Goal: Information Seeking & Learning: Understand process/instructions

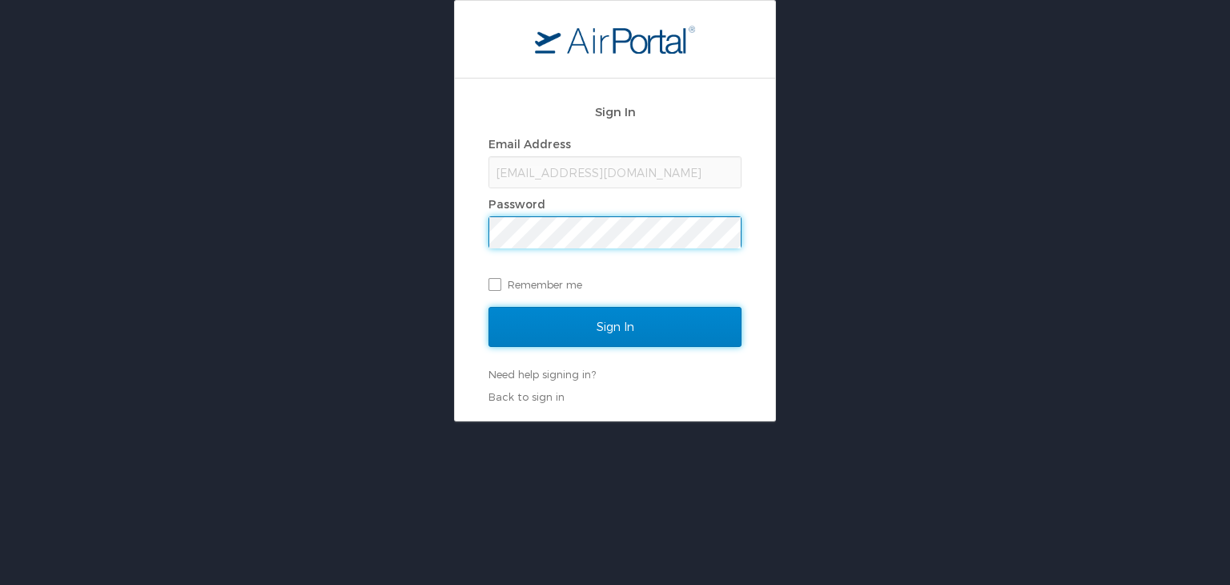
click at [556, 324] on input "Sign In" at bounding box center [615, 327] width 253 height 40
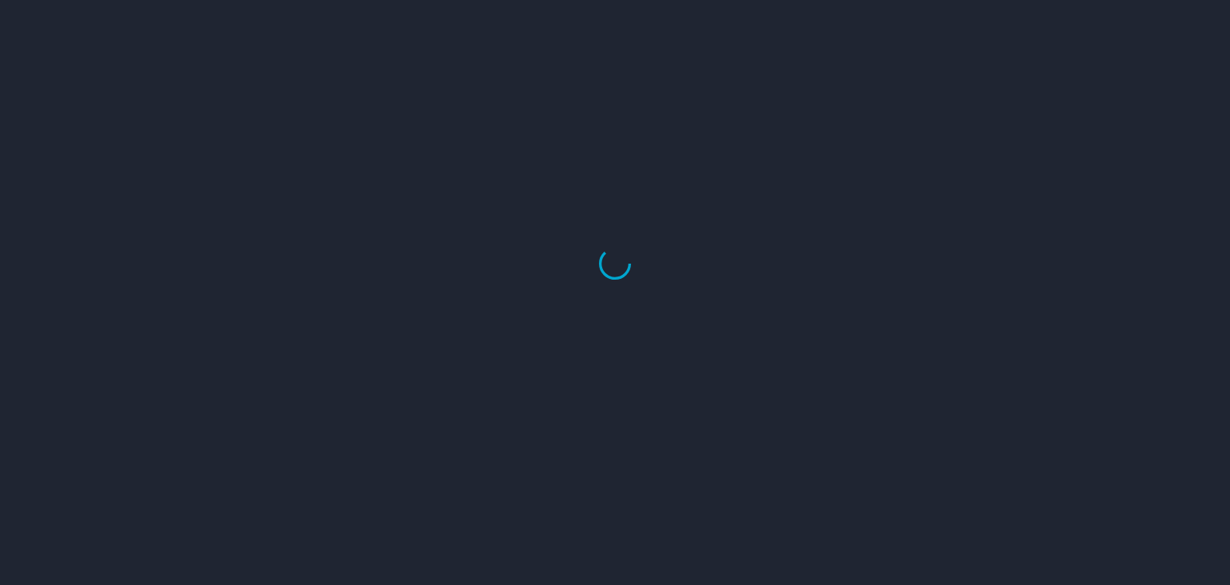
select select "US"
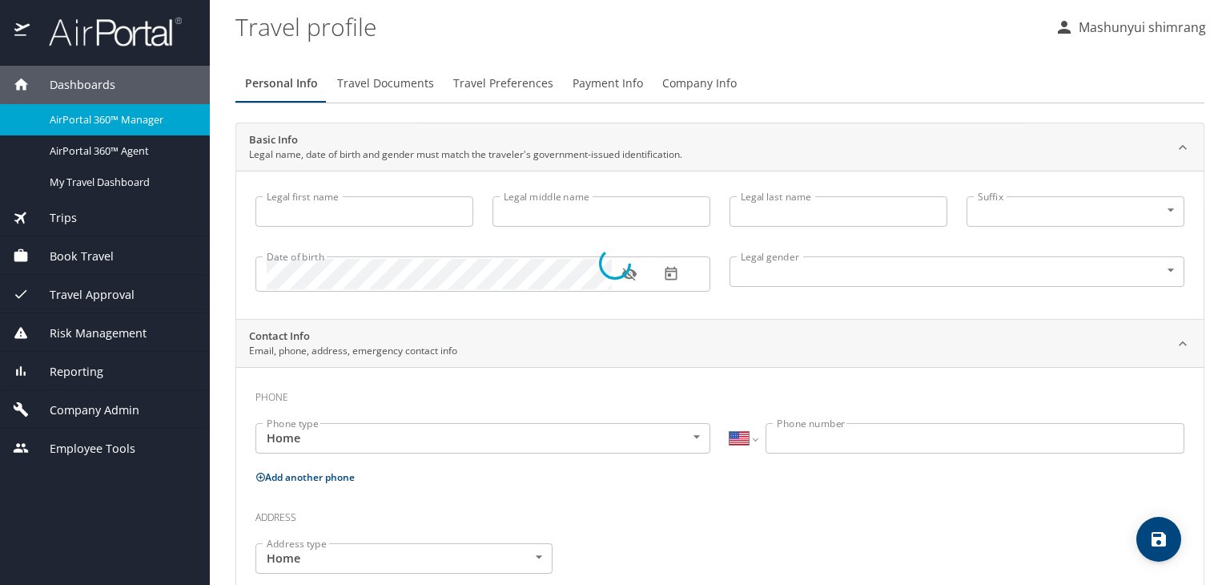
type input "Mashunyui"
type input "shimrang"
type input "Male"
select select "IN"
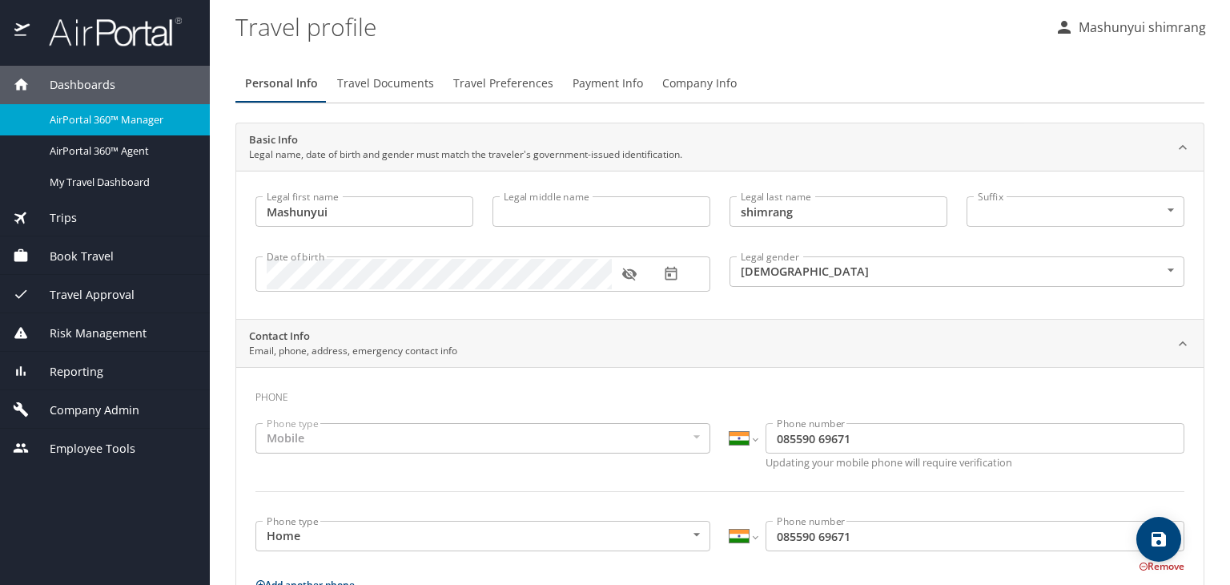
click at [62, 219] on span "Trips" at bounding box center [53, 218] width 47 height 18
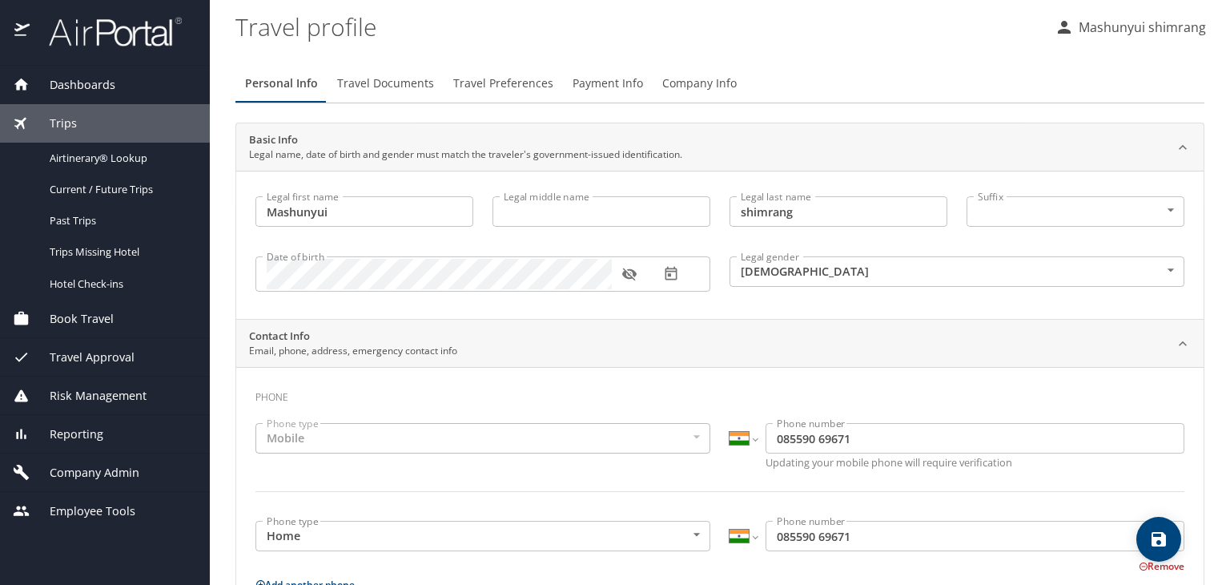
click at [93, 480] on span "Company Admin" at bounding box center [85, 473] width 110 height 18
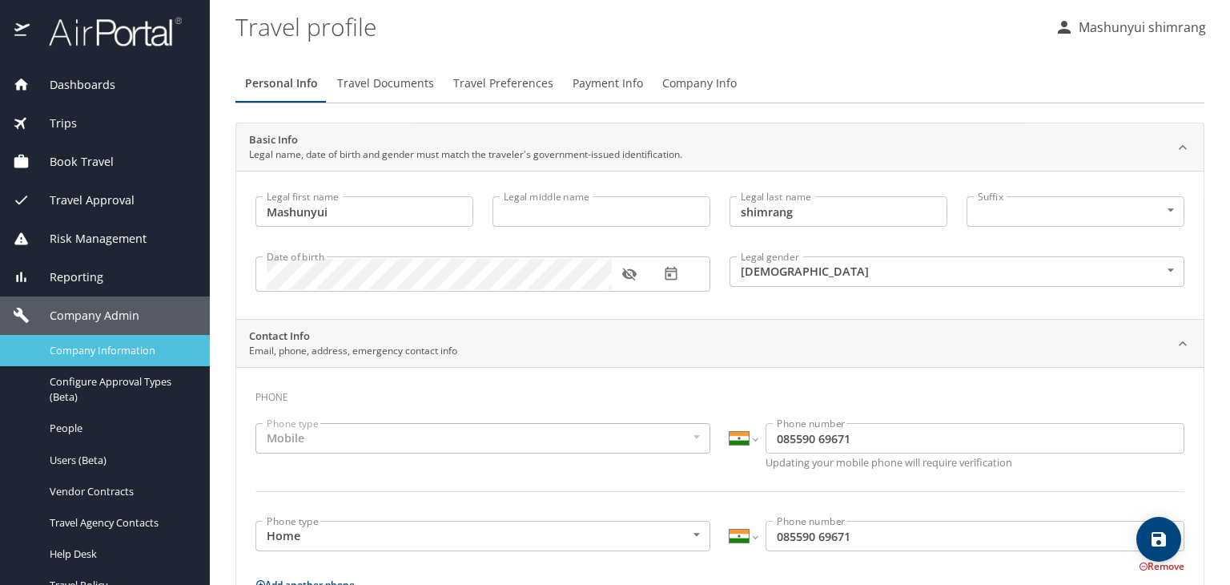
click at [124, 352] on span "Company Information" at bounding box center [120, 350] width 141 height 15
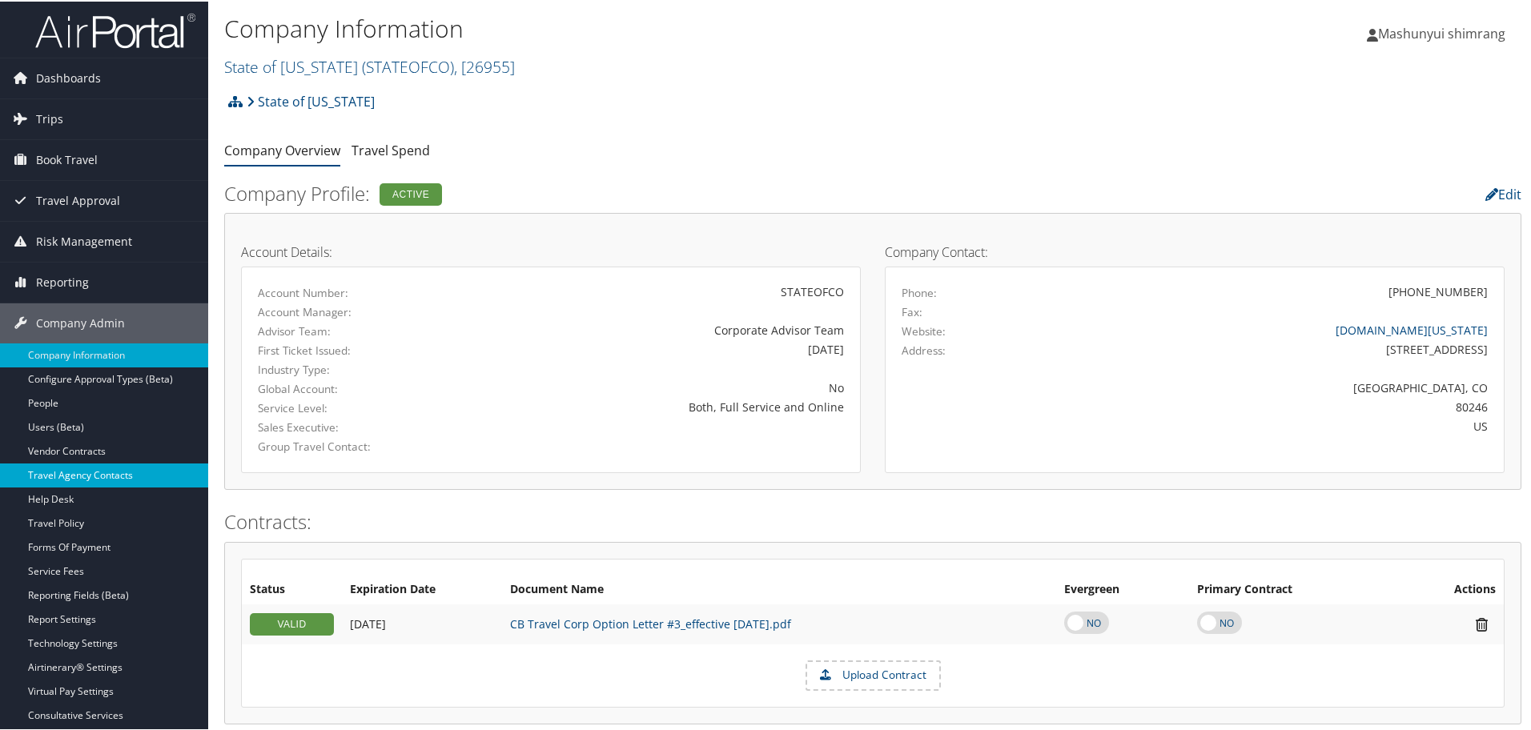
click at [111, 481] on link "Travel Agency Contacts" at bounding box center [104, 474] width 208 height 24
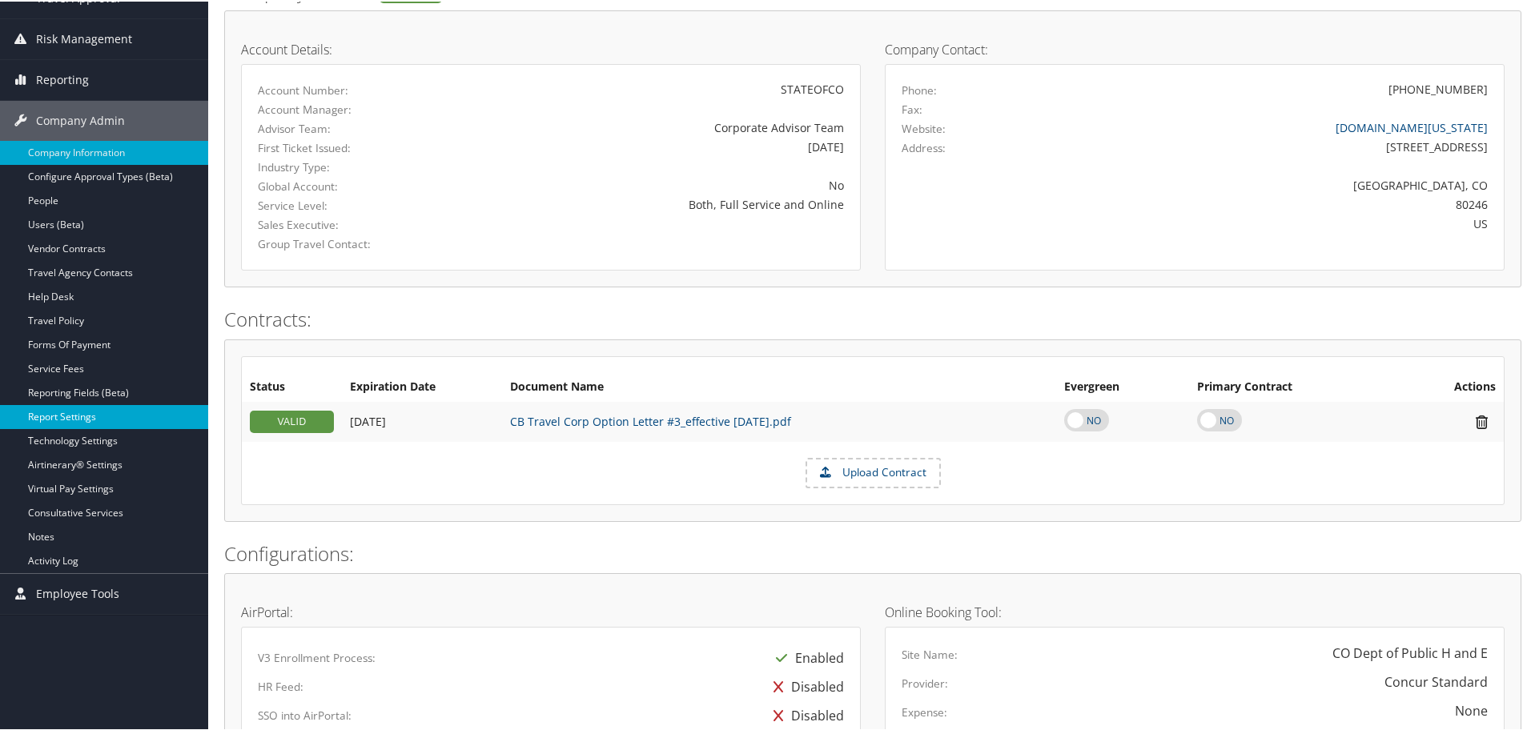
scroll to position [200, 0]
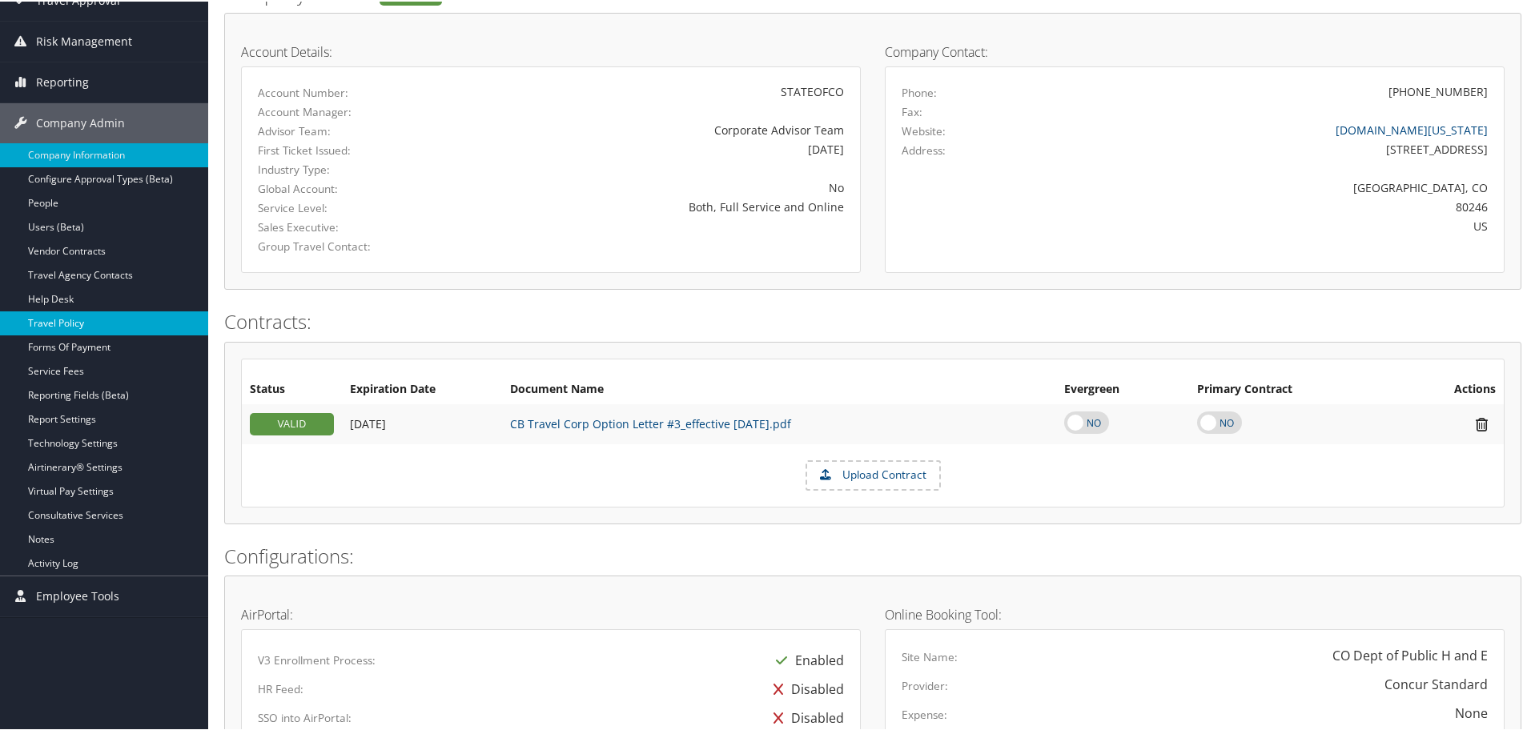
click at [89, 327] on link "Travel Policy" at bounding box center [104, 322] width 208 height 24
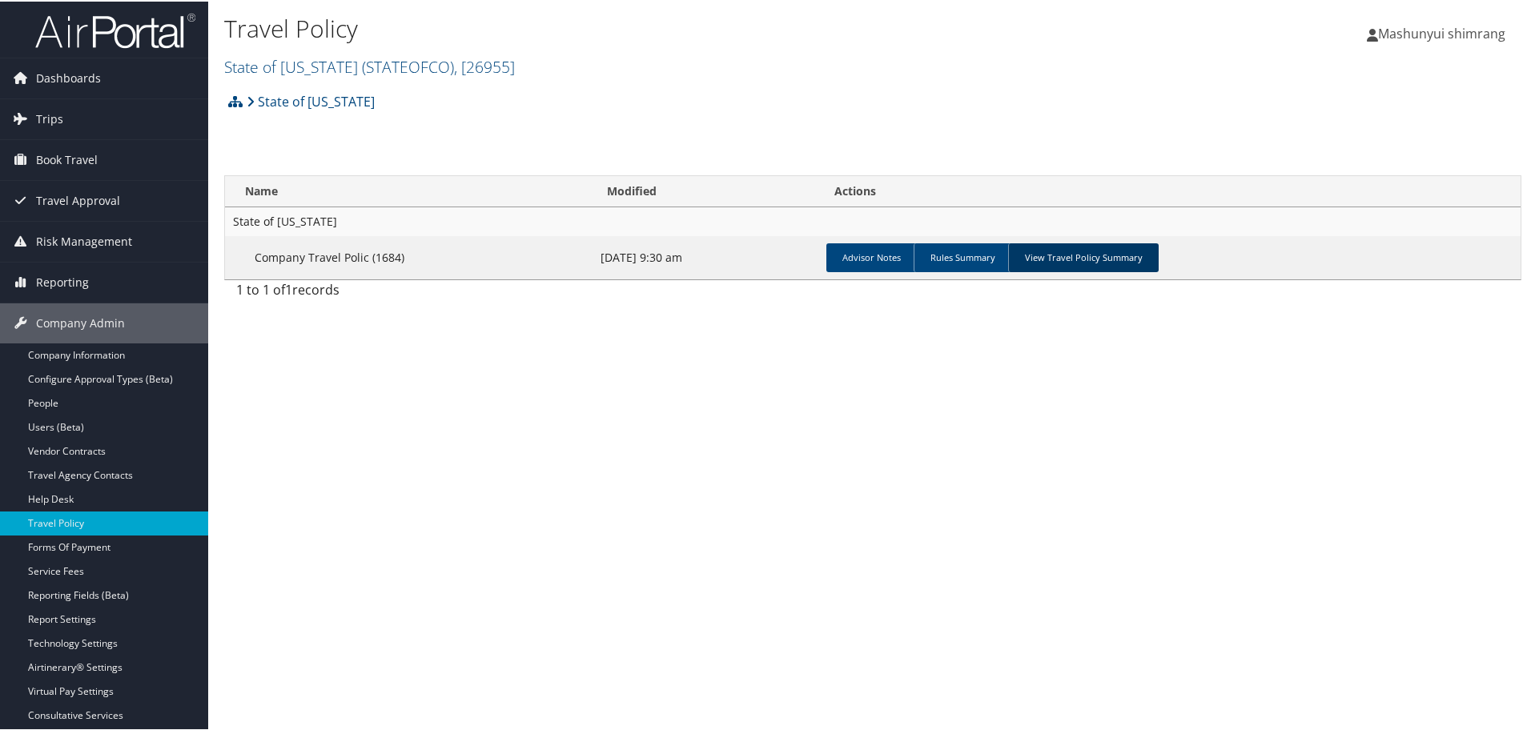
click at [1070, 252] on link "View Travel Policy Summary" at bounding box center [1083, 256] width 151 height 29
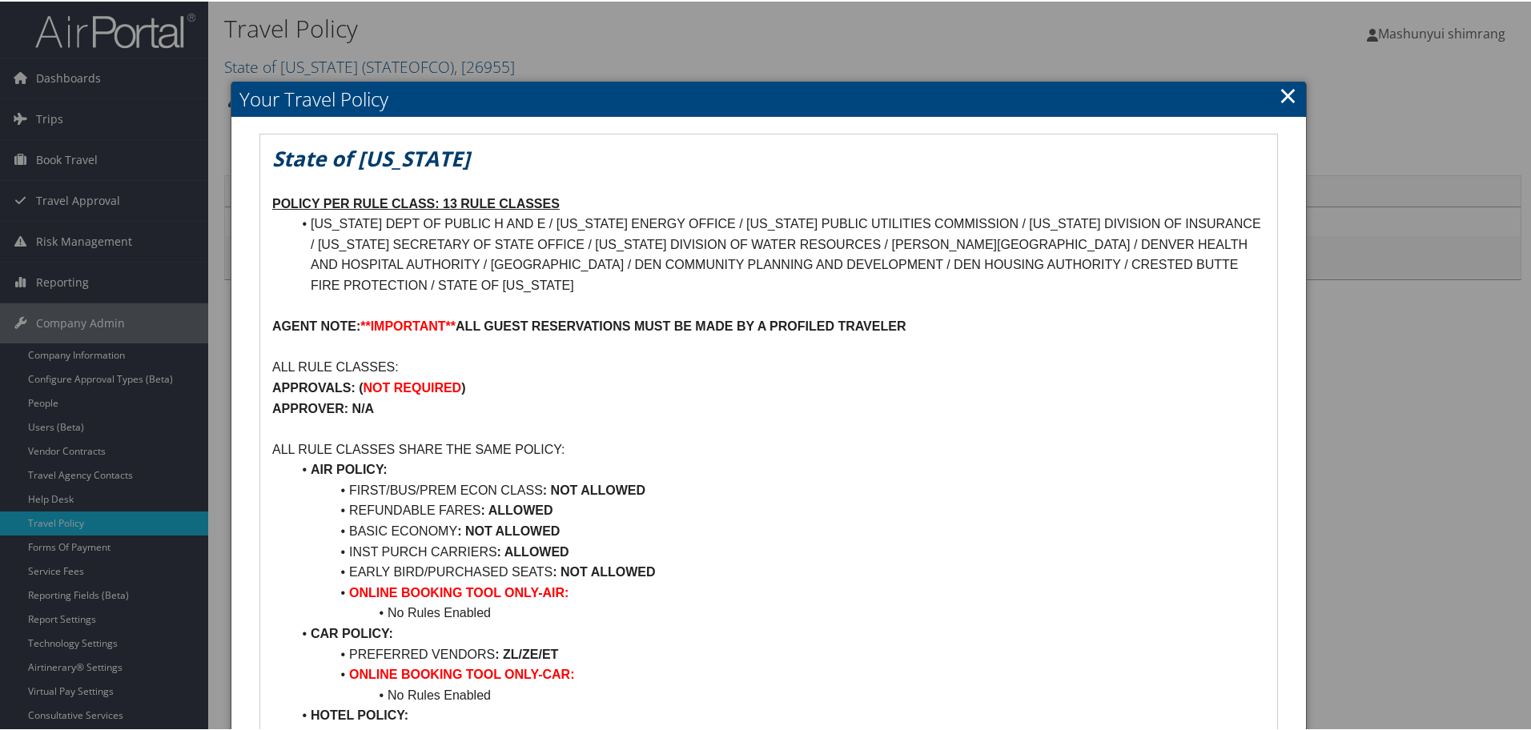
click at [1286, 91] on link "×" at bounding box center [1288, 94] width 18 height 32
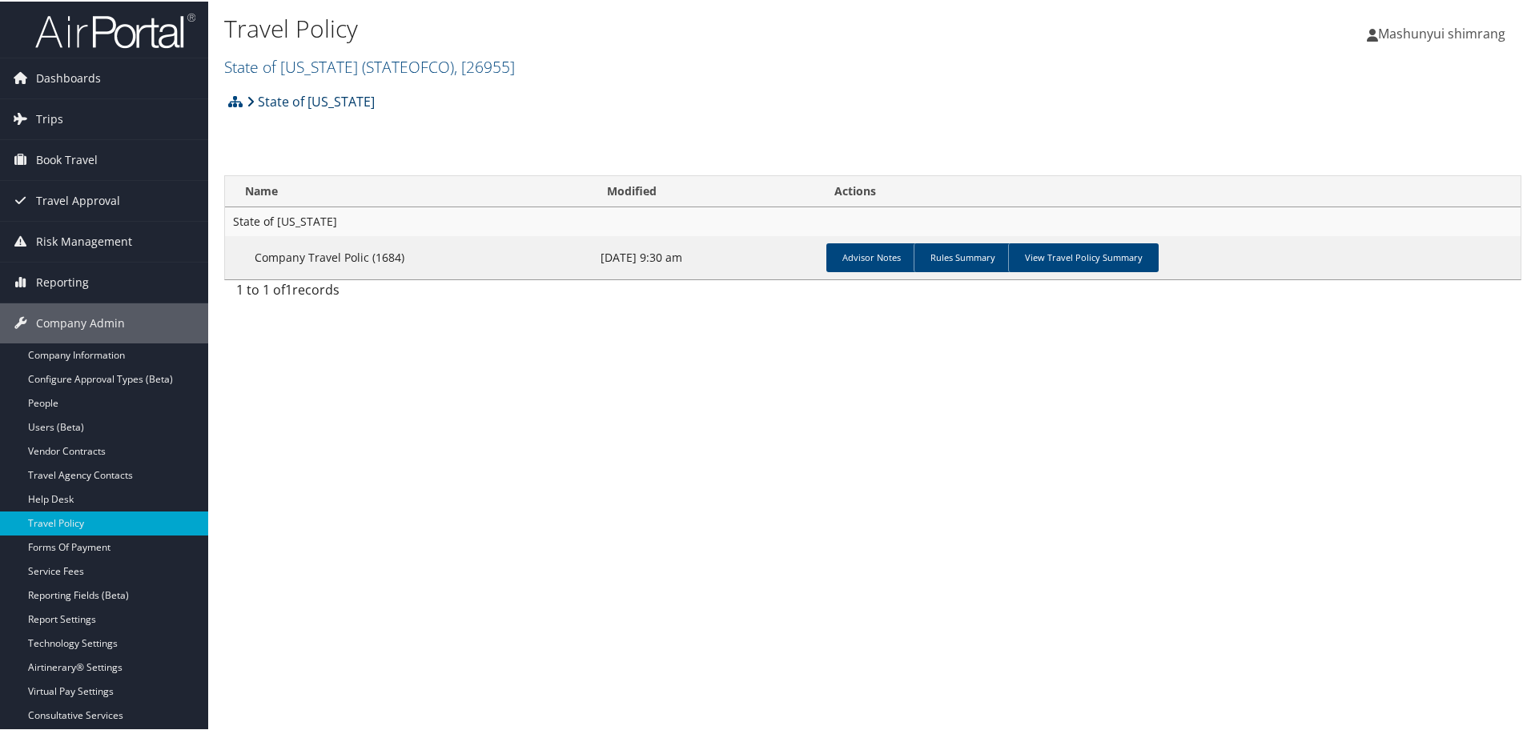
click at [252, 96] on icon at bounding box center [251, 100] width 8 height 13
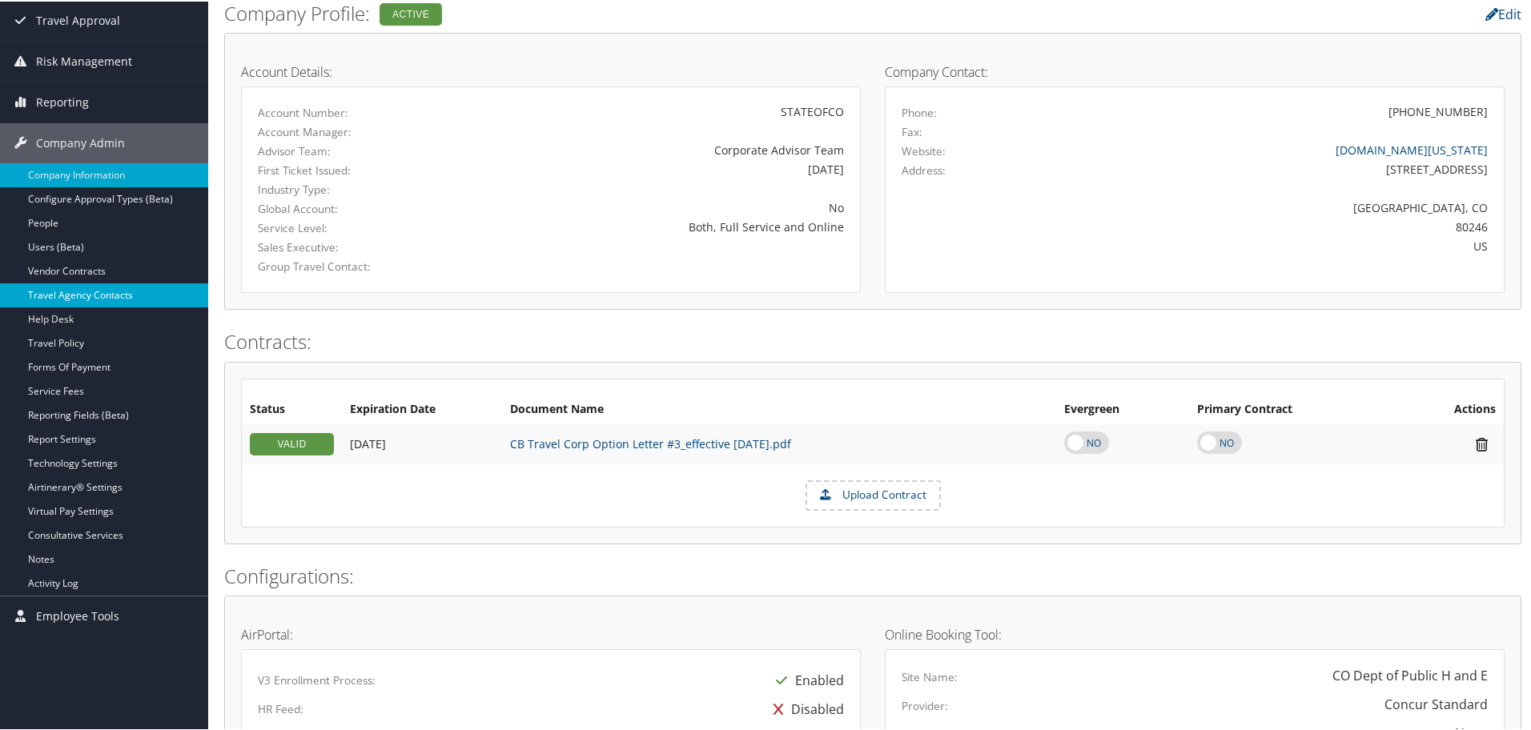
scroll to position [200, 0]
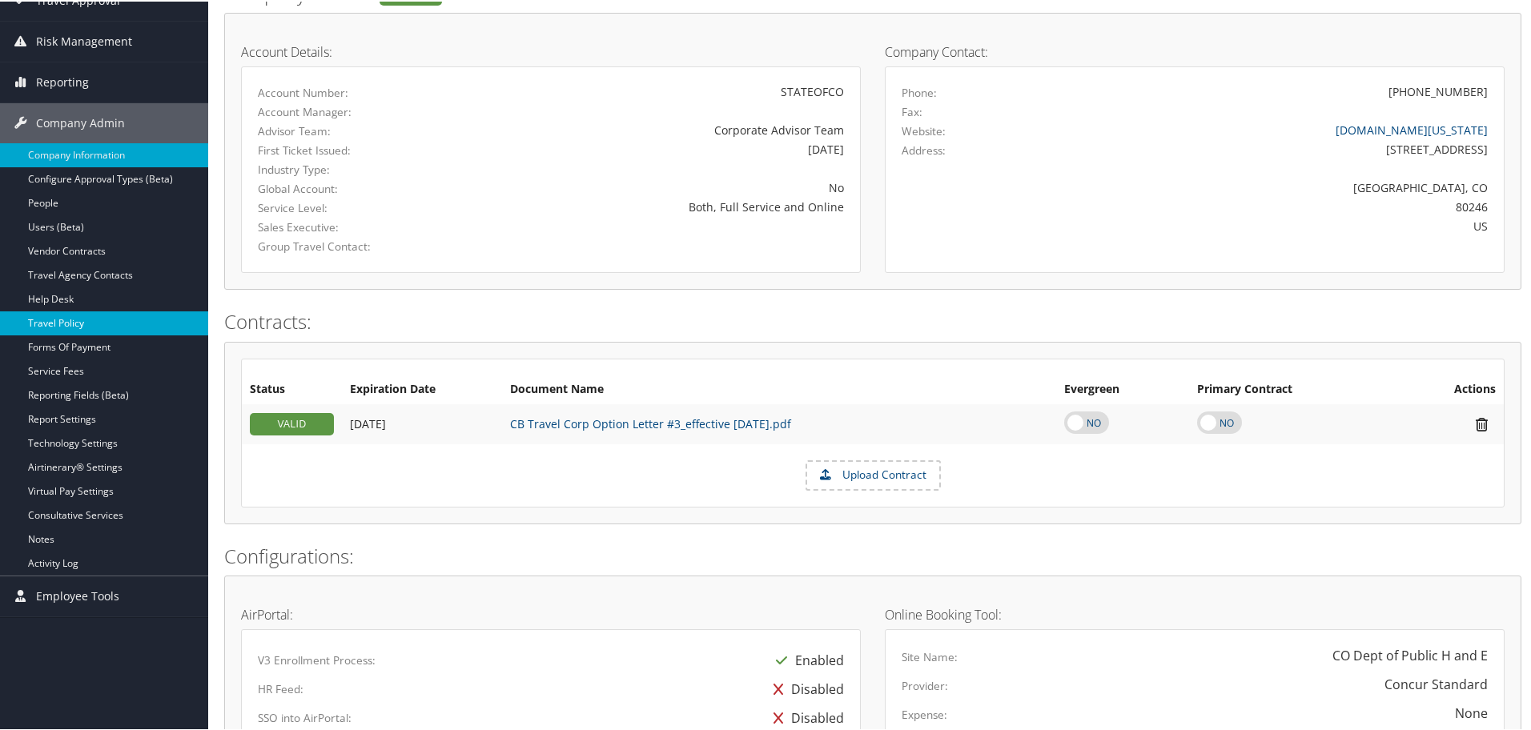
click at [132, 311] on link "Travel Policy" at bounding box center [104, 322] width 208 height 24
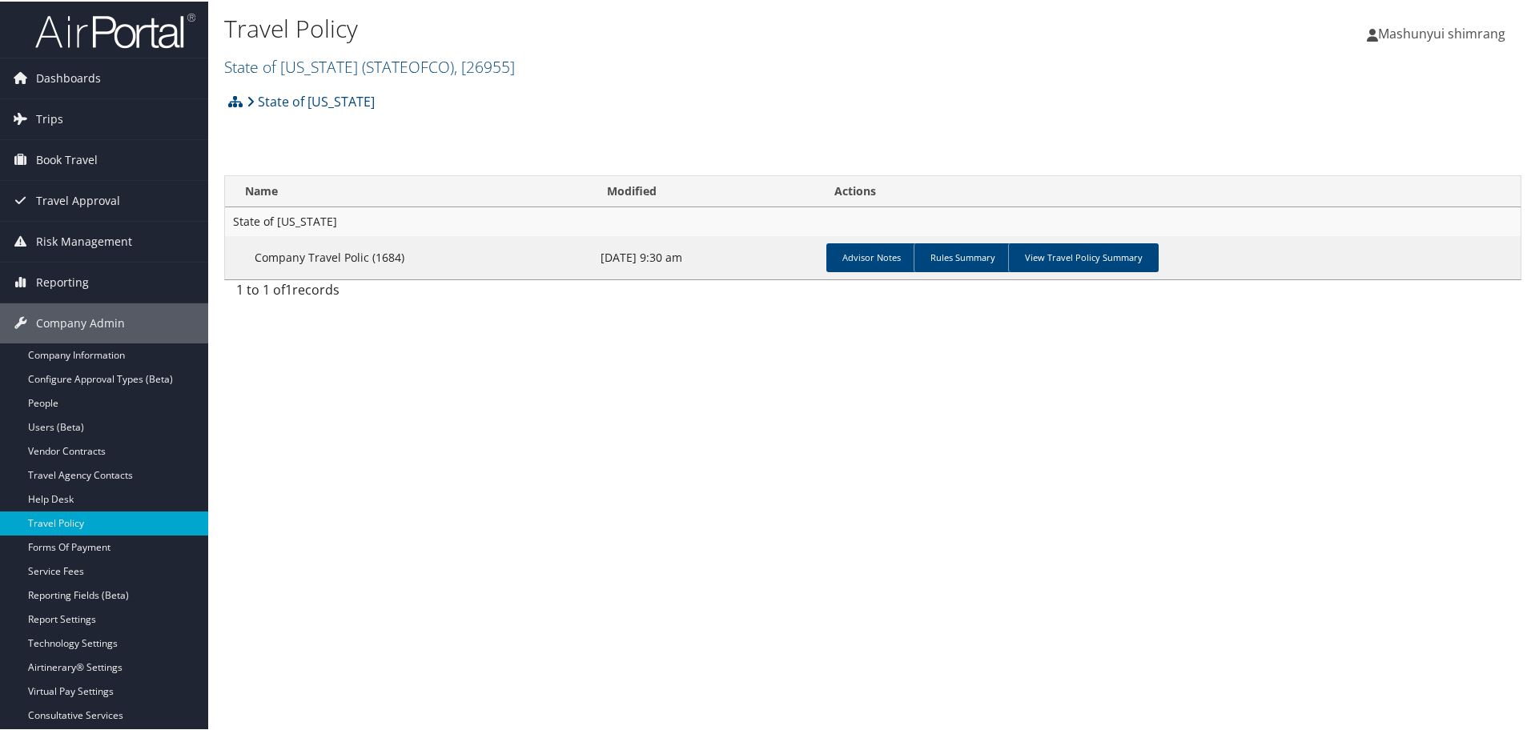
click at [86, 41] on img at bounding box center [115, 29] width 160 height 38
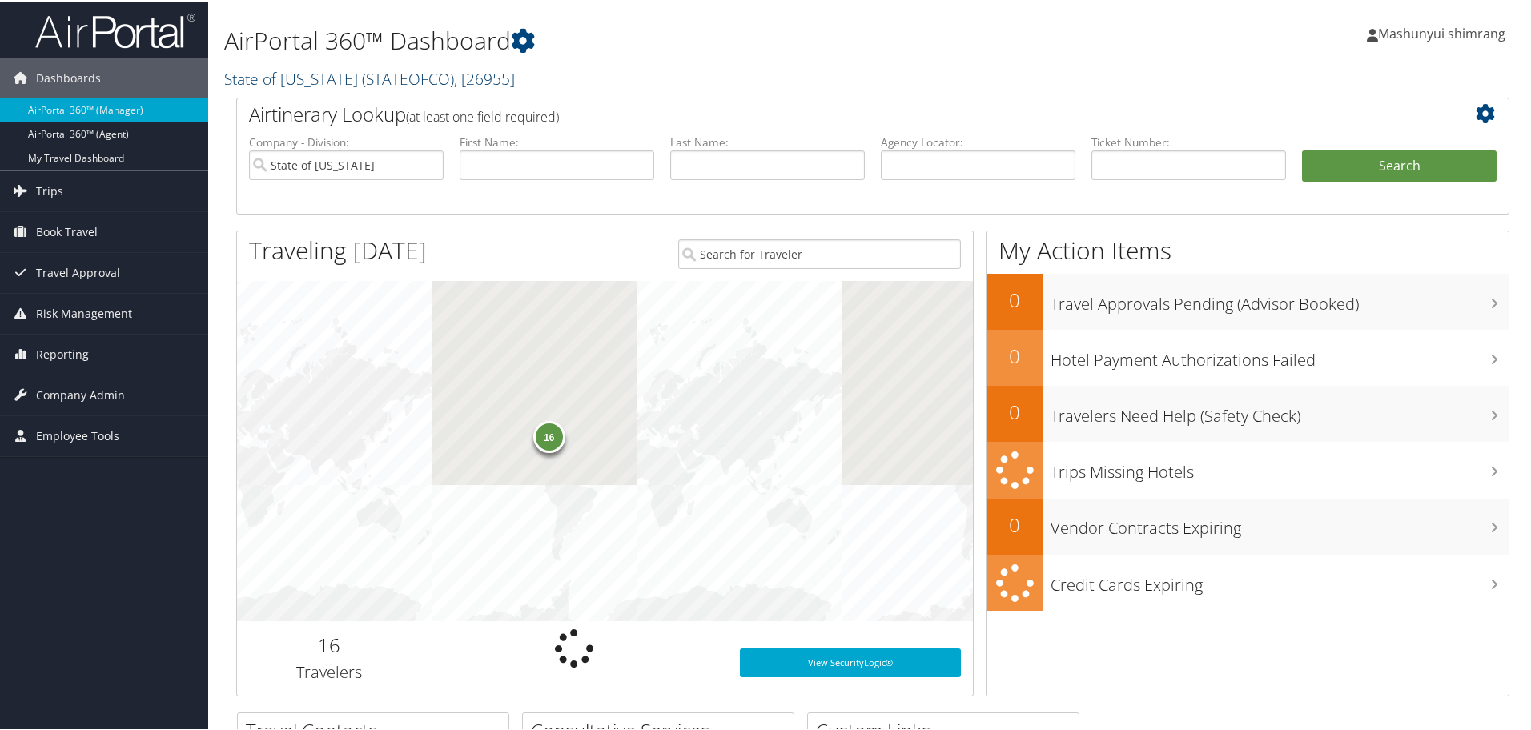
click at [347, 82] on link "State of Colorado ( STATEOFCO ) , [ 26955 ]" at bounding box center [369, 77] width 291 height 22
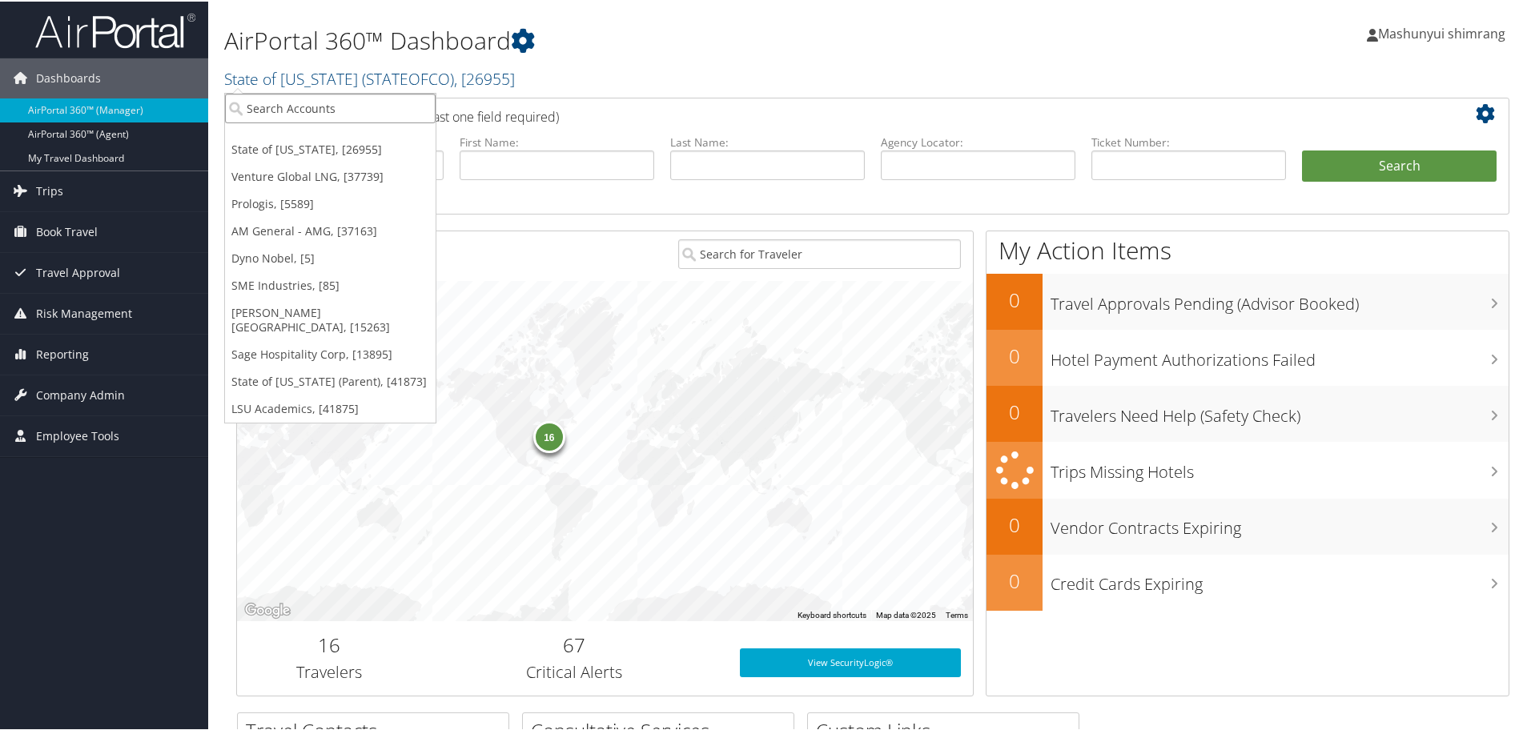
click at [334, 101] on input "search" at bounding box center [330, 107] width 211 height 30
paste input "Sun Valley"
type input "Sun Valley"
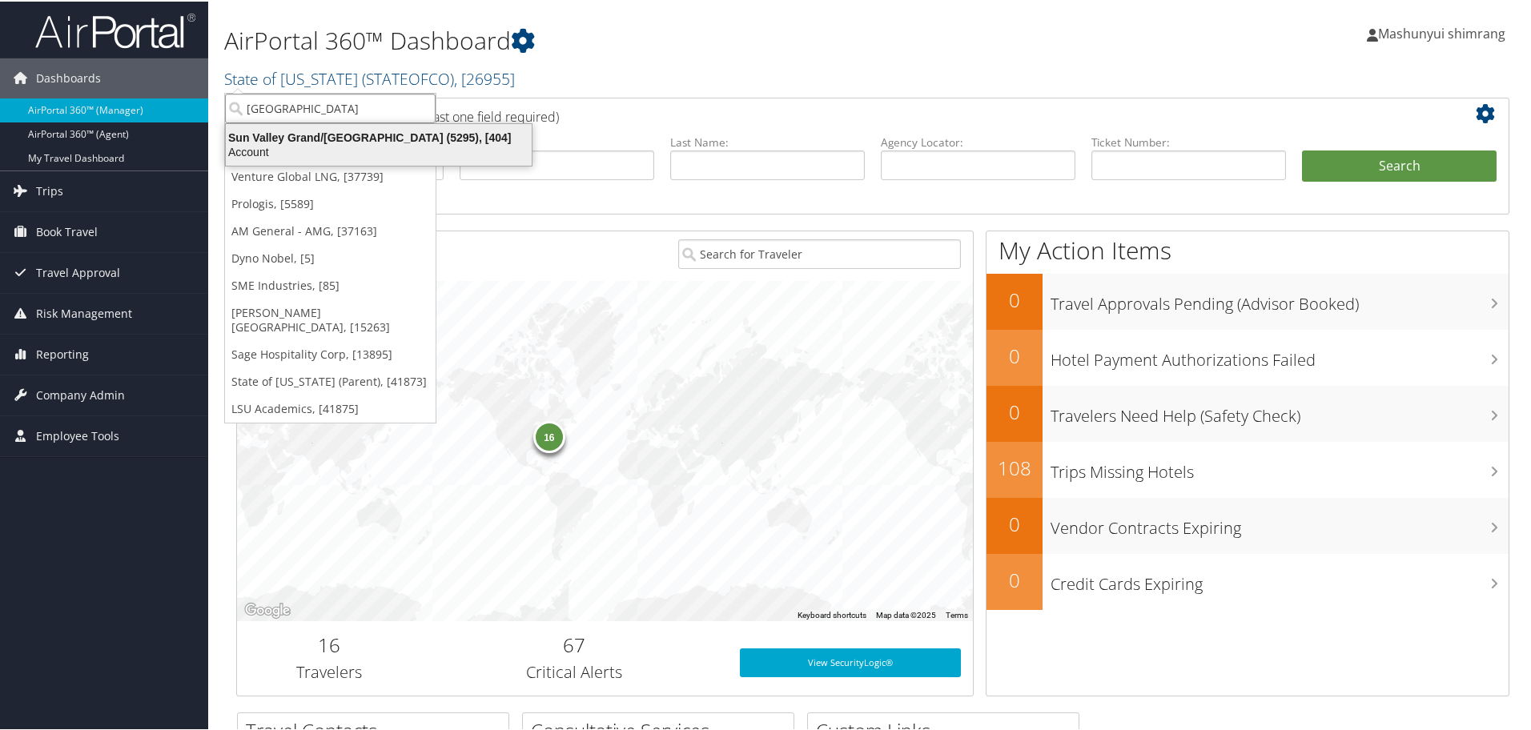
click at [340, 147] on div "Account" at bounding box center [378, 150] width 325 height 14
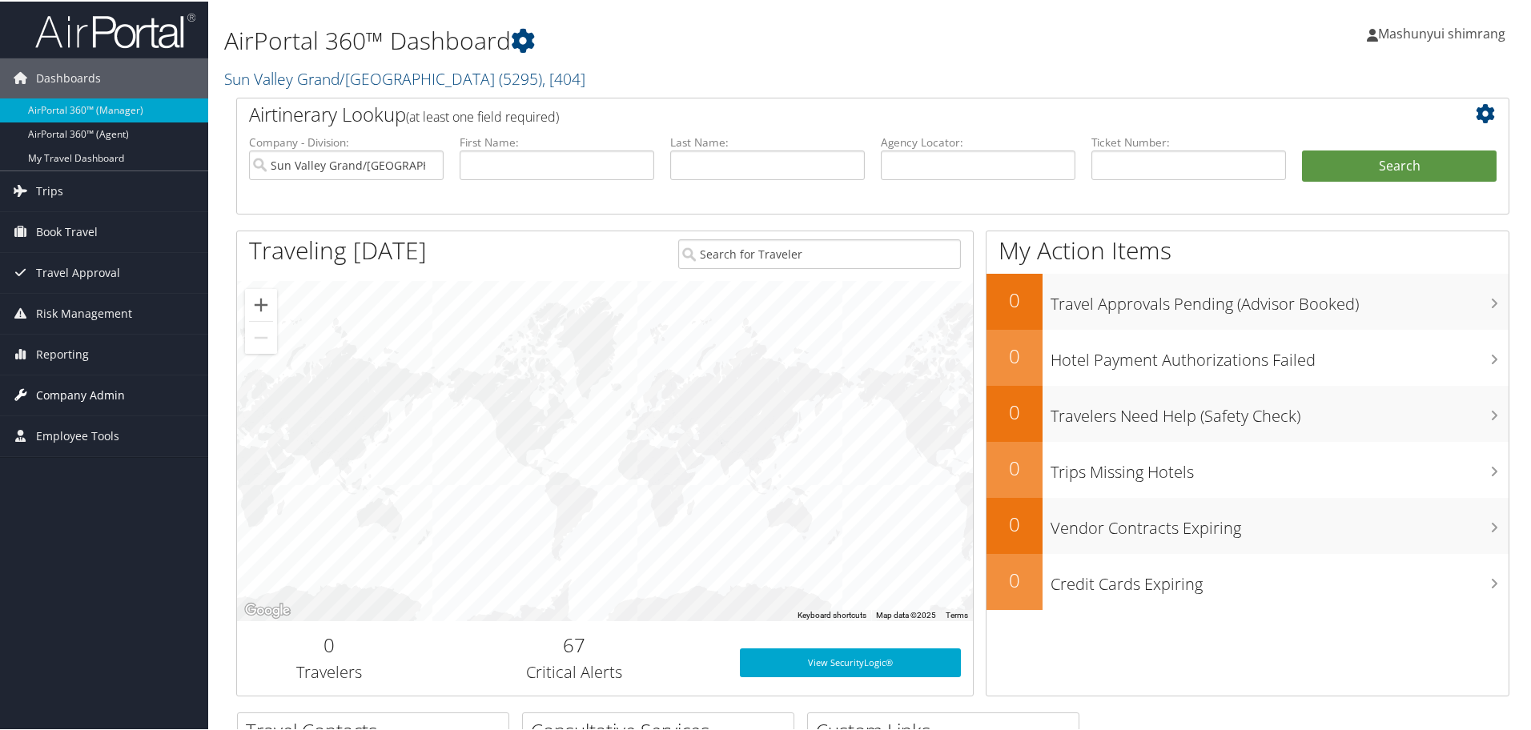
click at [82, 395] on span "Company Admin" at bounding box center [80, 394] width 89 height 40
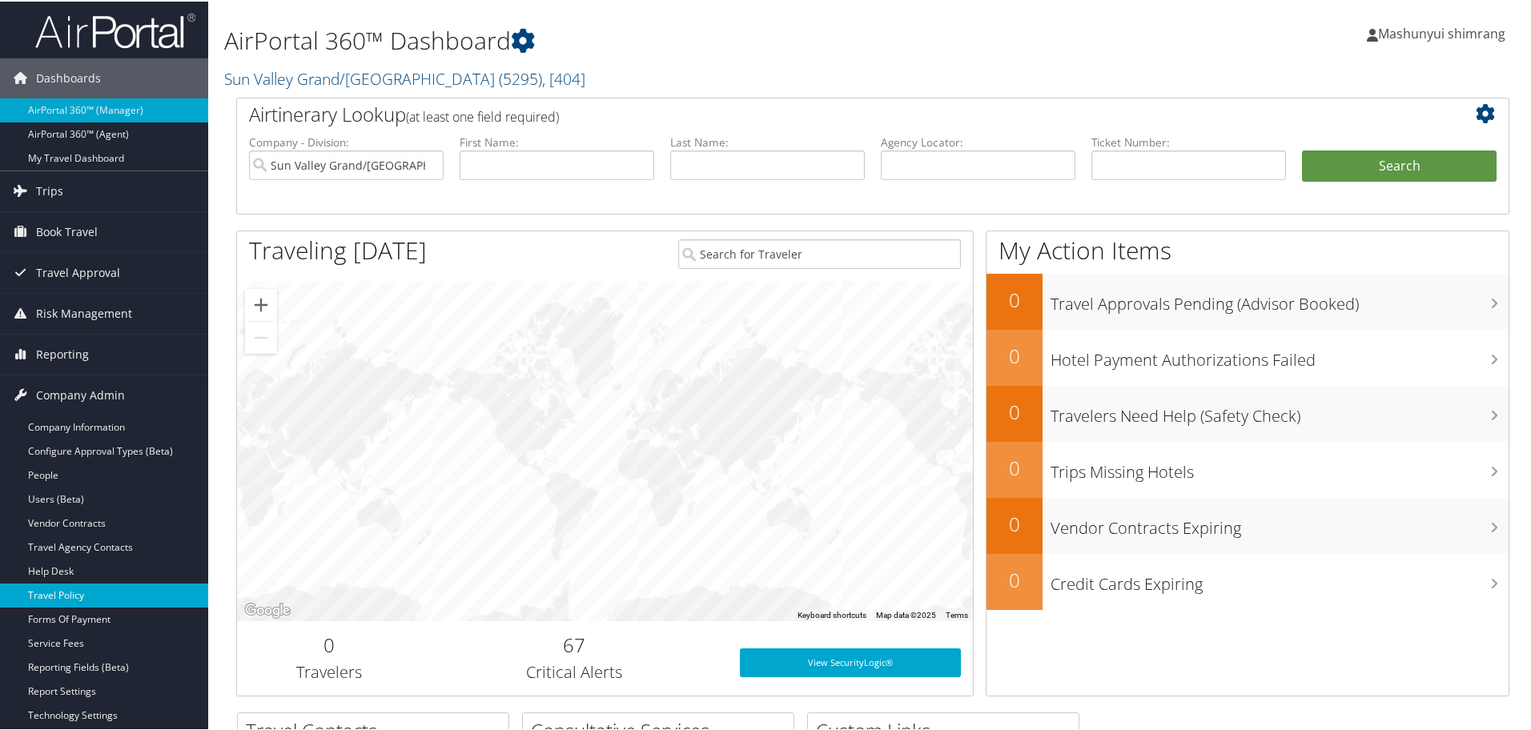
click at [81, 588] on link "Travel Policy" at bounding box center [104, 594] width 208 height 24
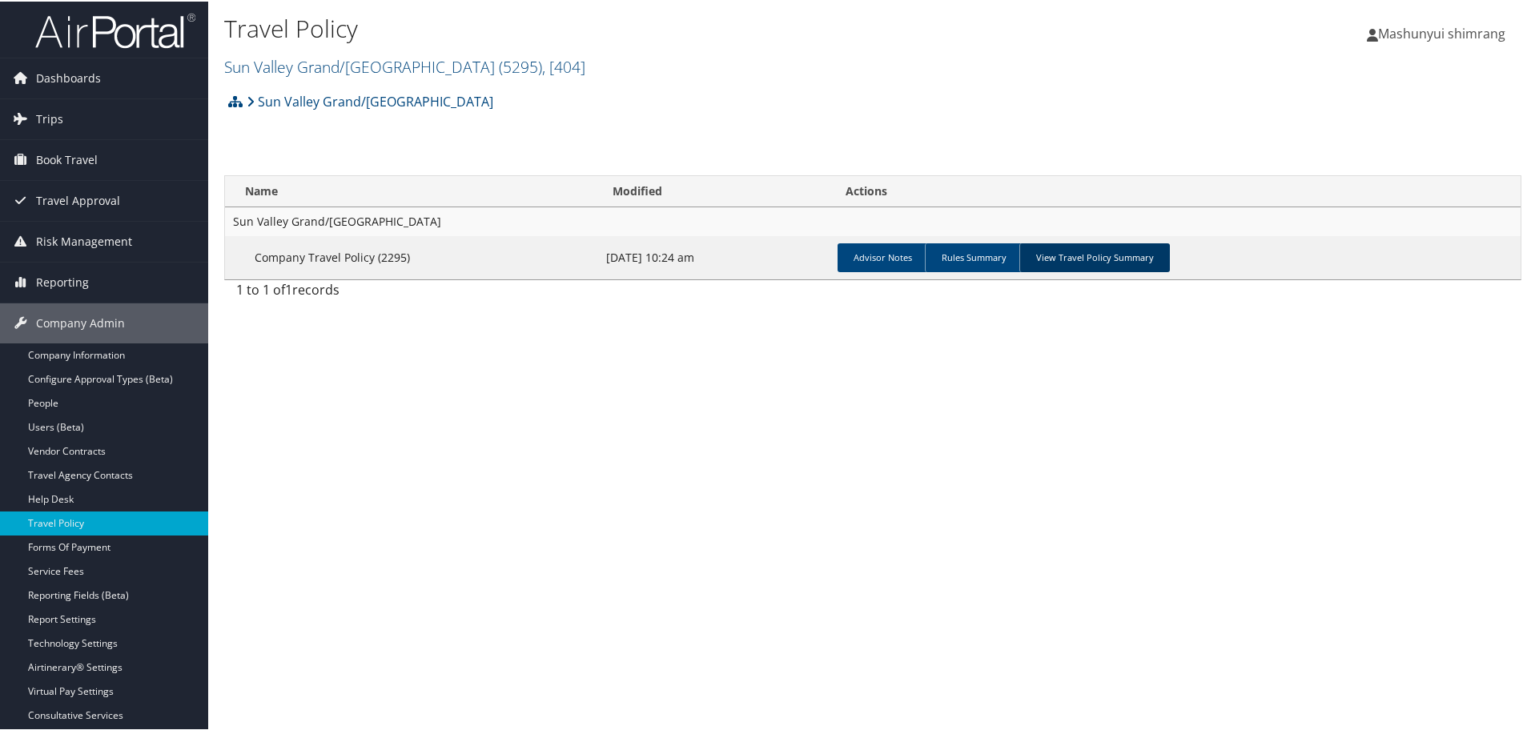
click at [1056, 256] on link "View Travel Policy Summary" at bounding box center [1095, 256] width 151 height 29
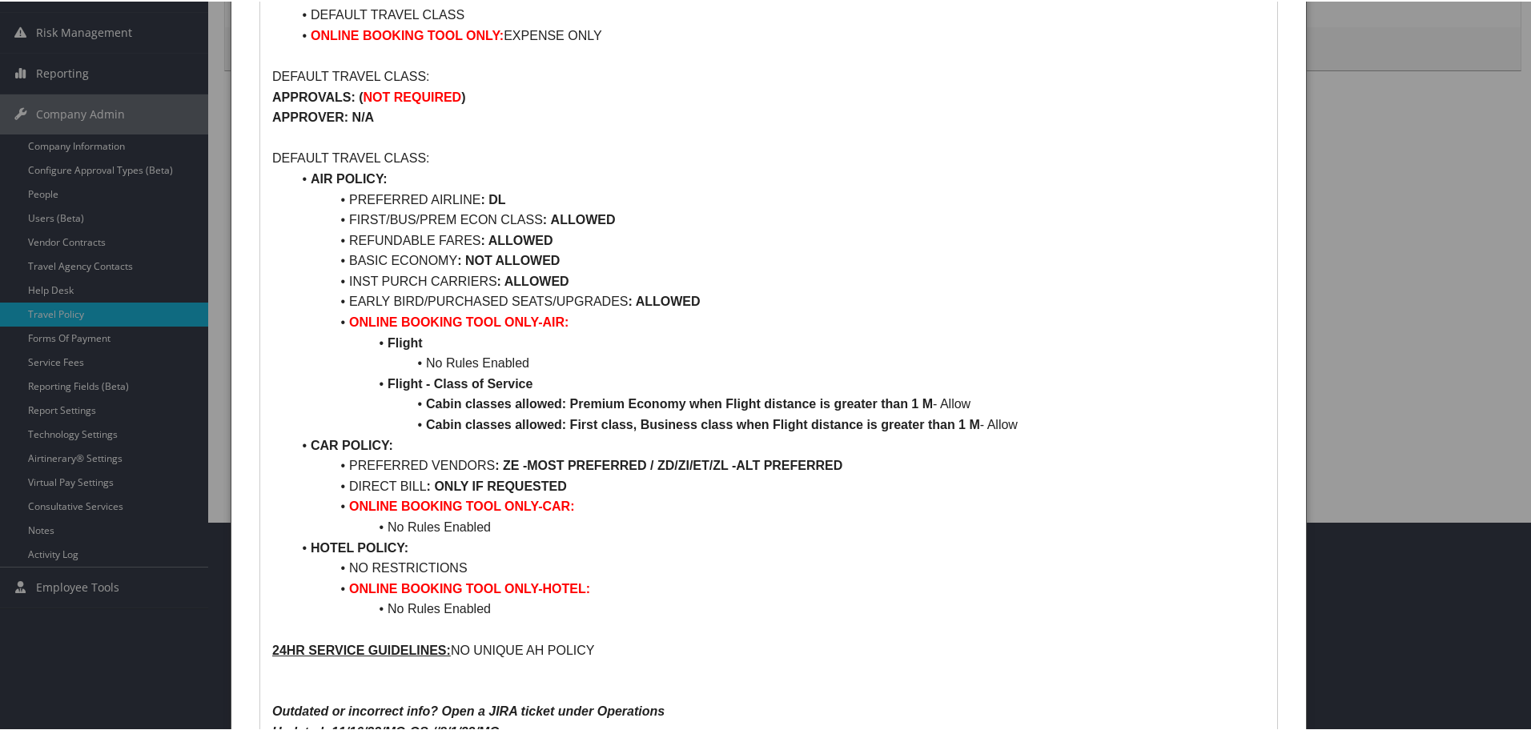
scroll to position [267, 0]
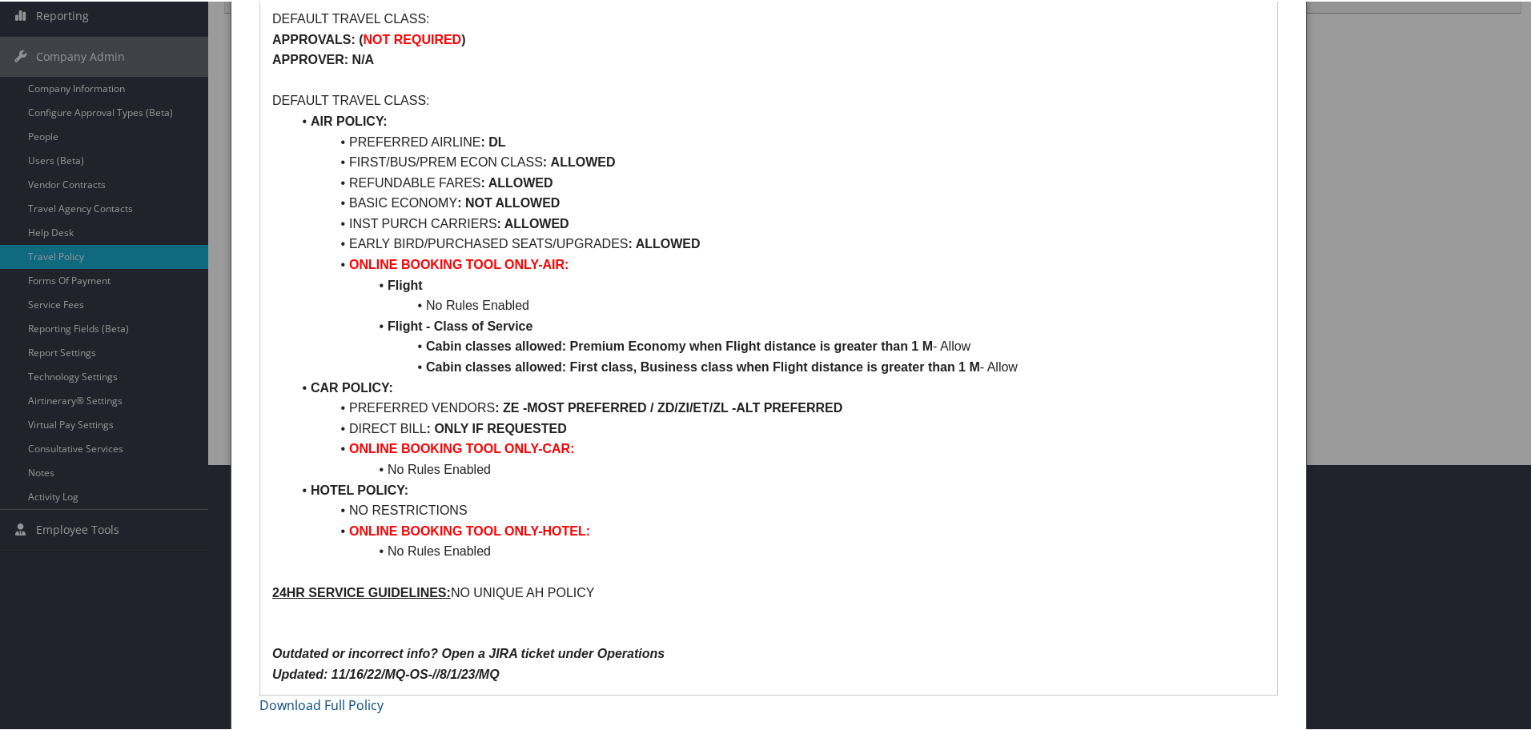
drag, startPoint x: 541, startPoint y: 156, endPoint x: 625, endPoint y: 164, distance: 84.5
click at [625, 164] on li "FIRST/BUS/PREM ECON CLASS : ALLOWED" at bounding box center [779, 161] width 974 height 21
drag, startPoint x: 355, startPoint y: 158, endPoint x: 551, endPoint y: 162, distance: 196.3
click at [551, 162] on li "FIRST/BUS/PREM ECON CLASS : ALLOWED" at bounding box center [779, 161] width 974 height 21
drag, startPoint x: 572, startPoint y: 348, endPoint x: 909, endPoint y: 347, distance: 337.2
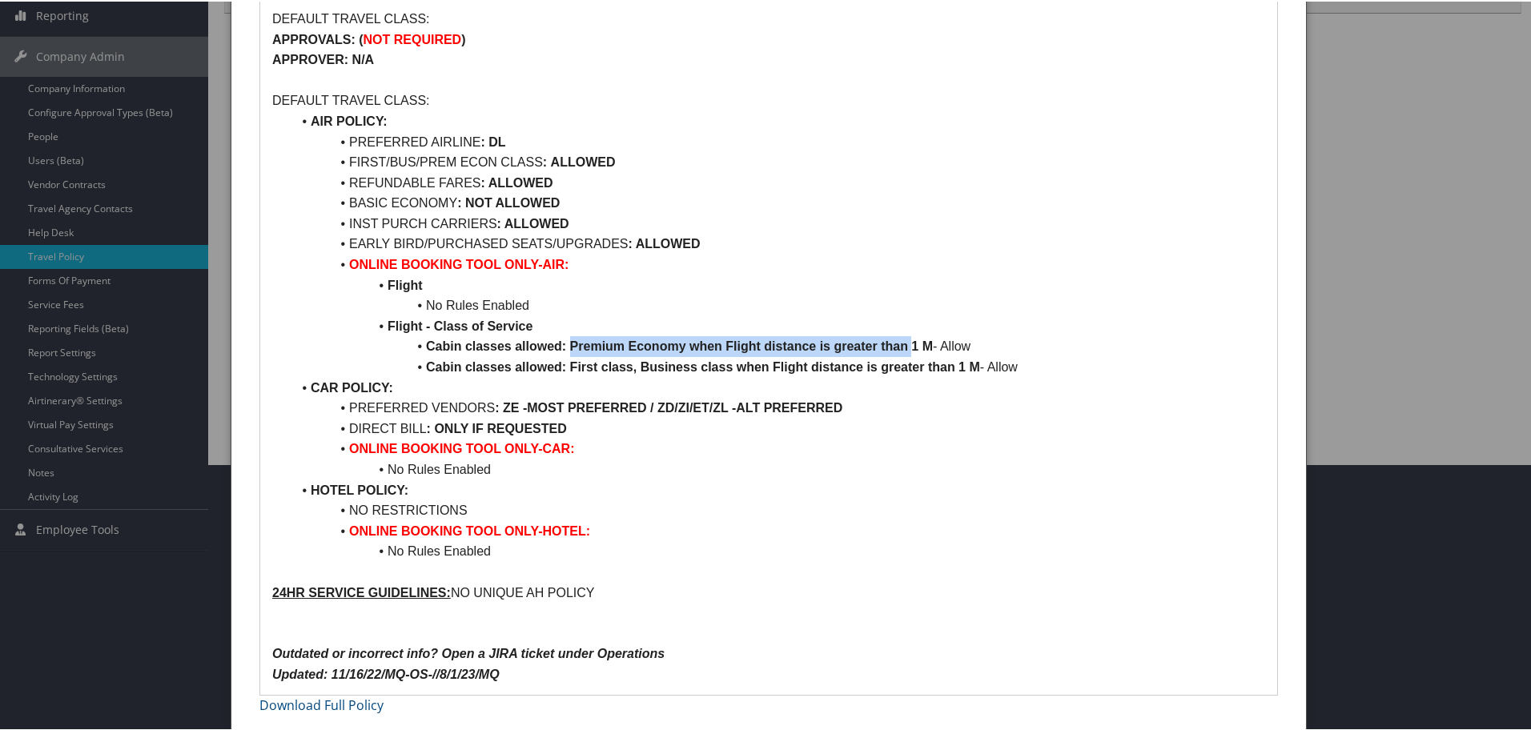
click at [909, 347] on strong "Cabin classes allowed: Premium Economy when Flight distance is greater than 1 M" at bounding box center [679, 345] width 507 height 14
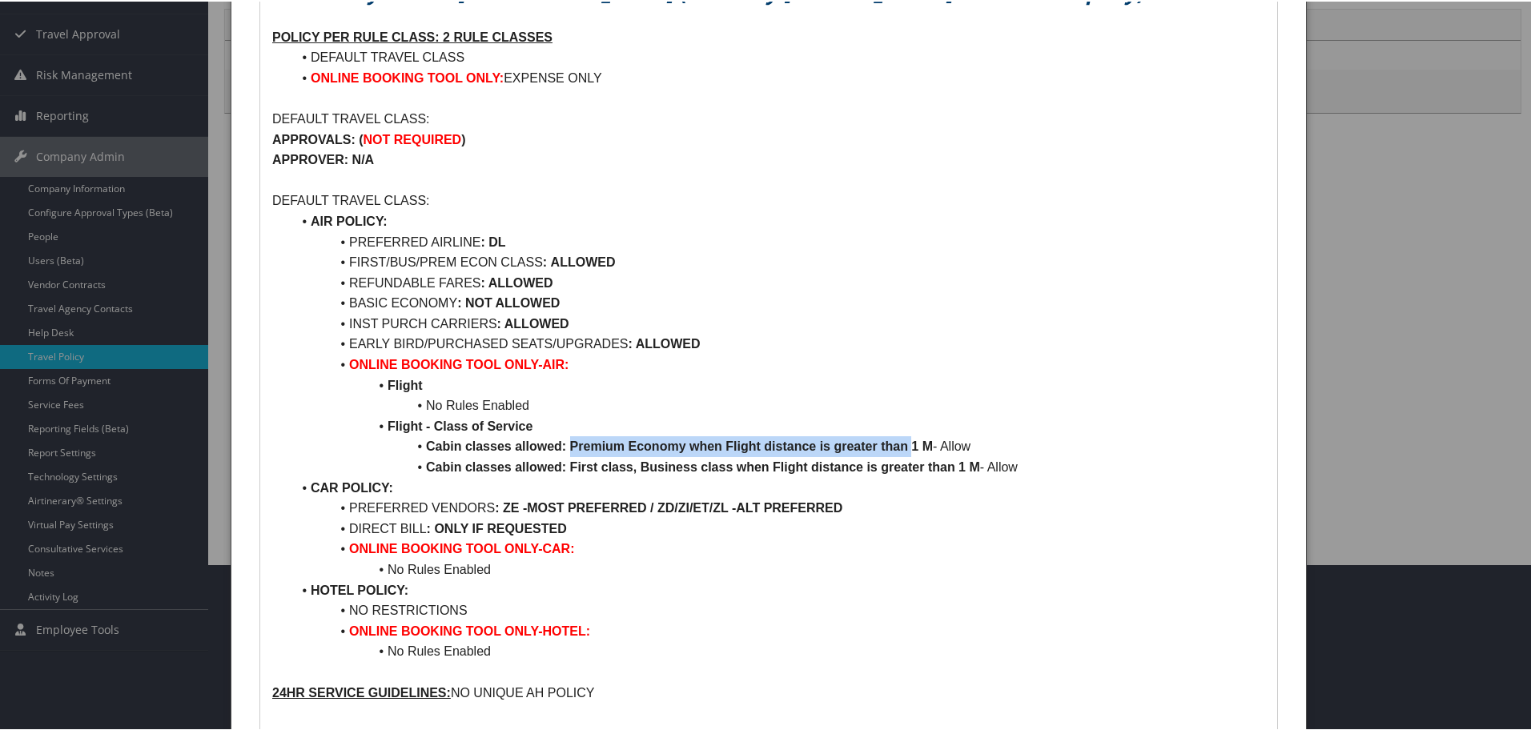
scroll to position [66, 0]
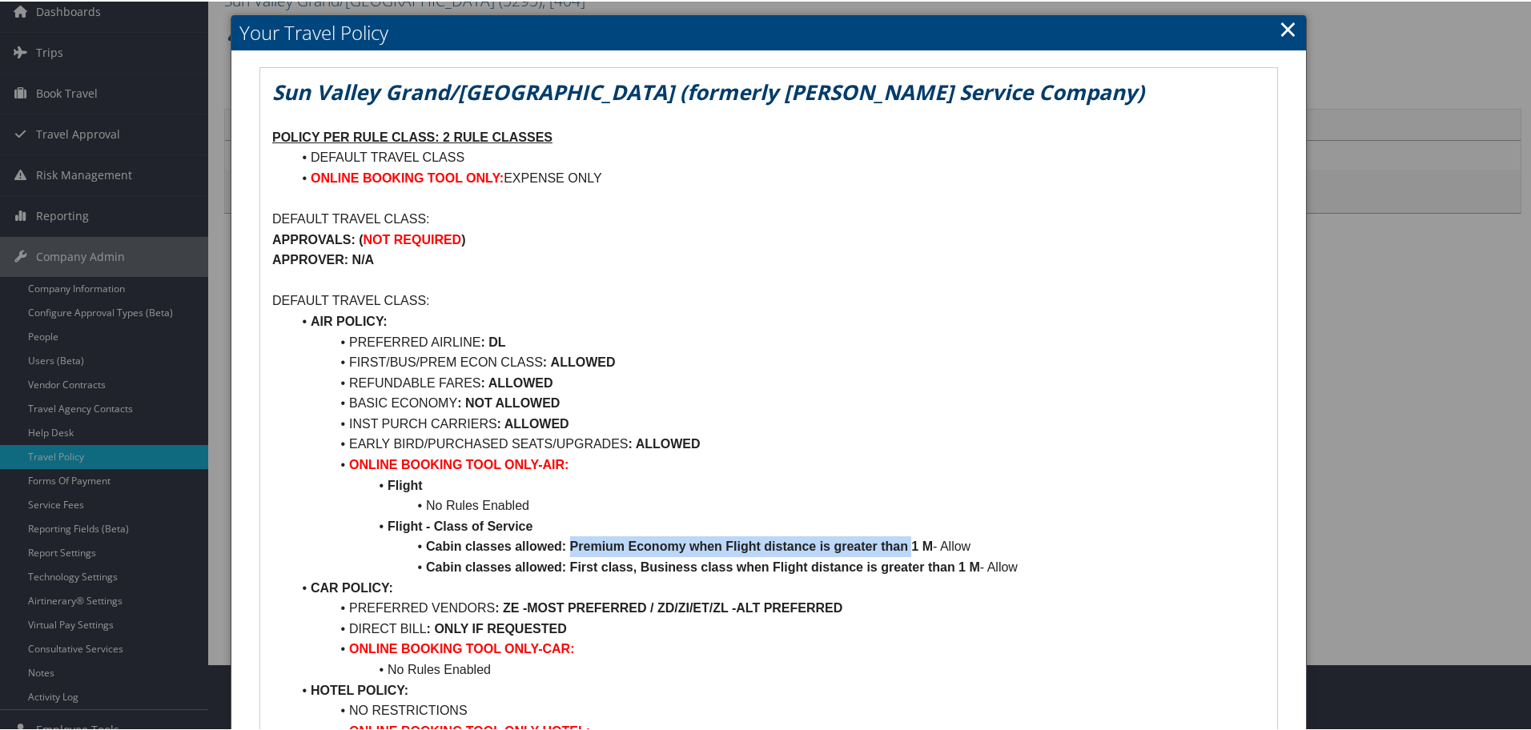
drag, startPoint x: 419, startPoint y: 360, endPoint x: 634, endPoint y: 364, distance: 215.5
click at [634, 364] on li "FIRST/BUS/PREM ECON CLASS : ALLOWED" at bounding box center [779, 361] width 974 height 21
